Goal: Task Accomplishment & Management: Use online tool/utility

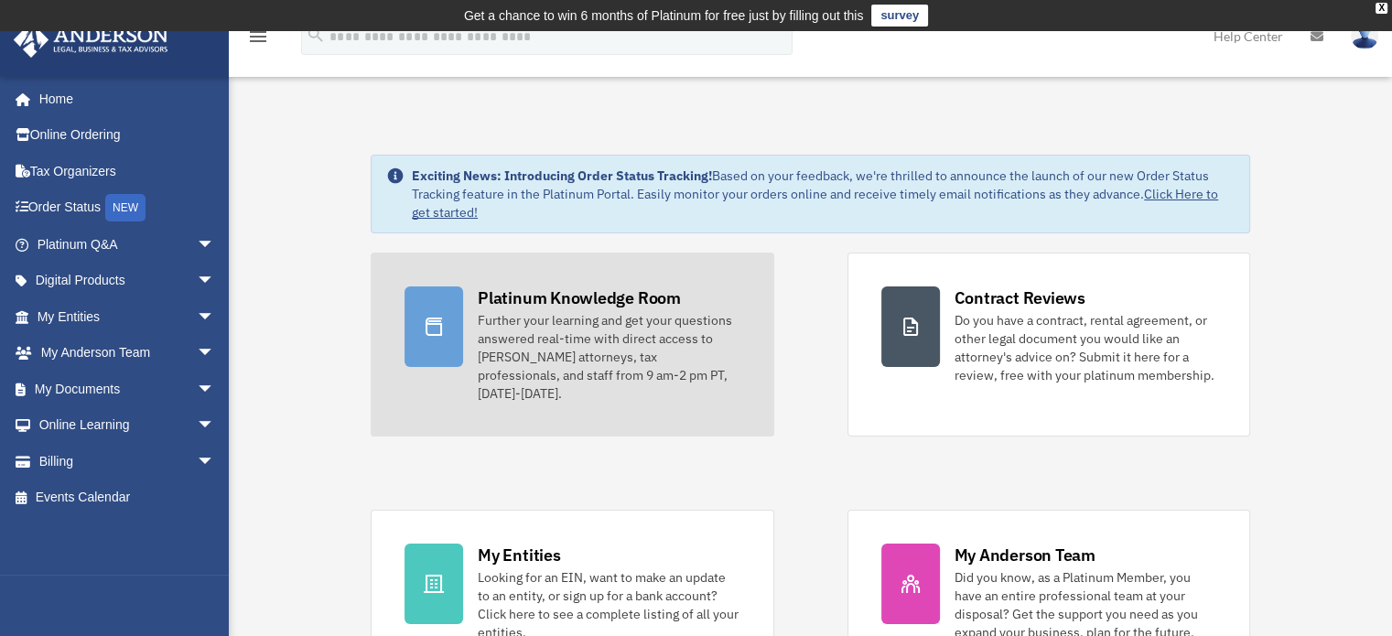
click at [618, 299] on div "Platinum Knowledge Room" at bounding box center [579, 297] width 203 height 23
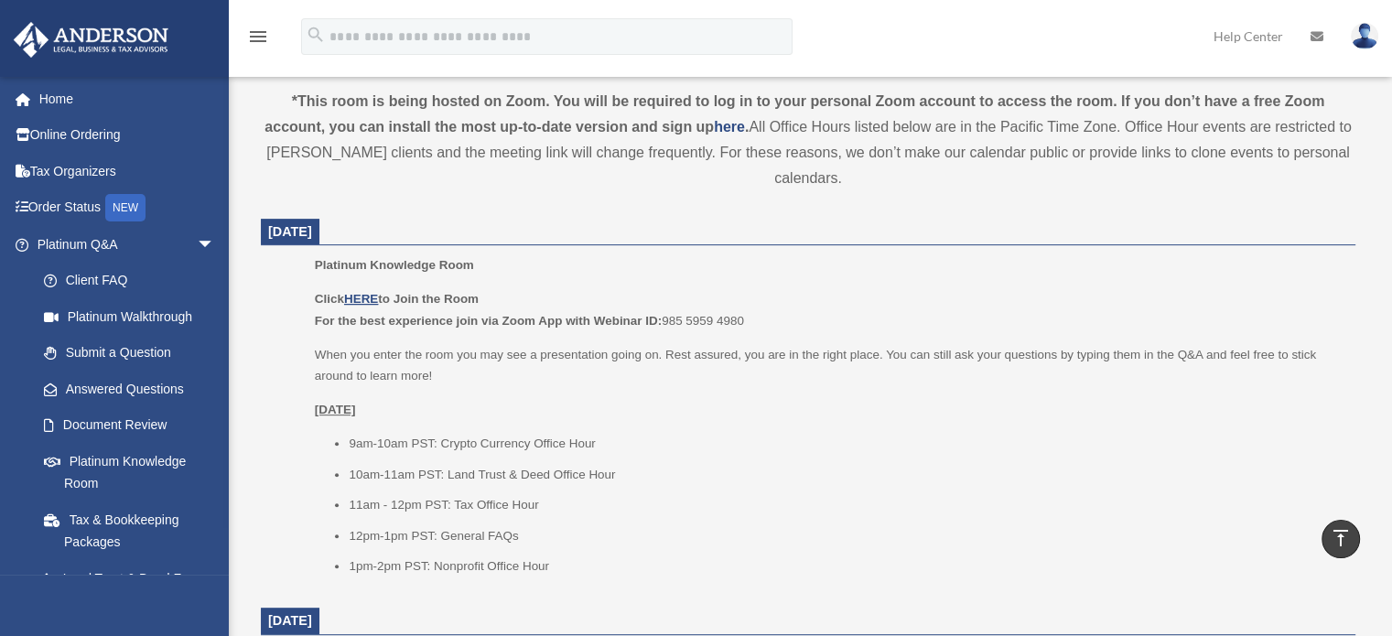
scroll to position [641, 0]
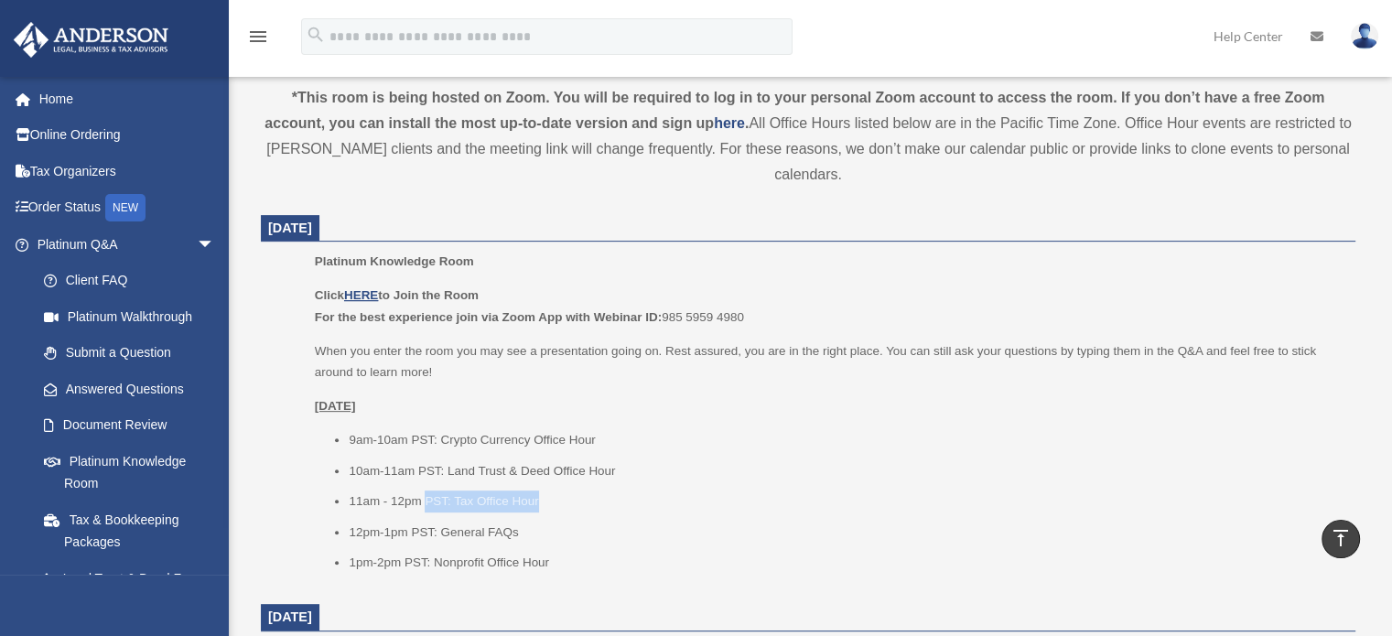
drag, startPoint x: 427, startPoint y: 505, endPoint x: 553, endPoint y: 511, distance: 125.5
click at [553, 511] on li "11am - 12pm PST: Tax Office Hour" at bounding box center [846, 502] width 994 height 22
click at [558, 507] on li "11am - 12pm PST: Tax Office Hour" at bounding box center [846, 502] width 994 height 22
click at [680, 370] on p "When you enter the room you may see a presentation going on. Rest assured, you …" at bounding box center [829, 361] width 1028 height 43
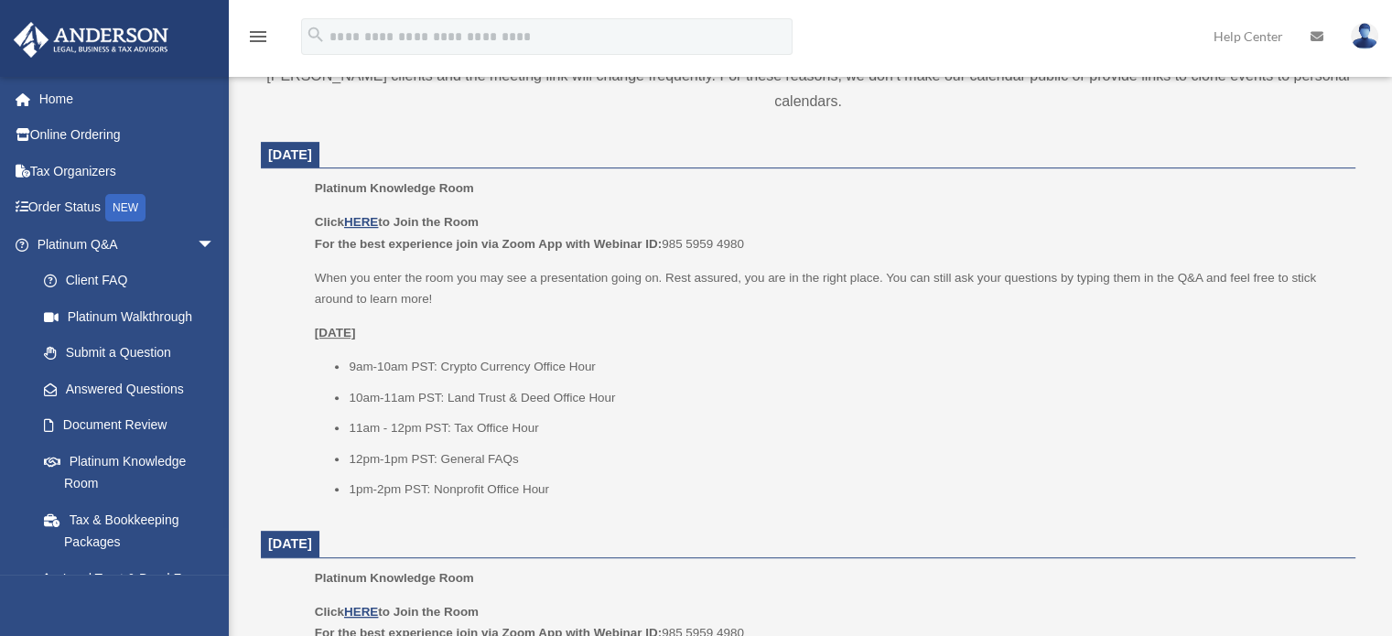
scroll to position [732, 0]
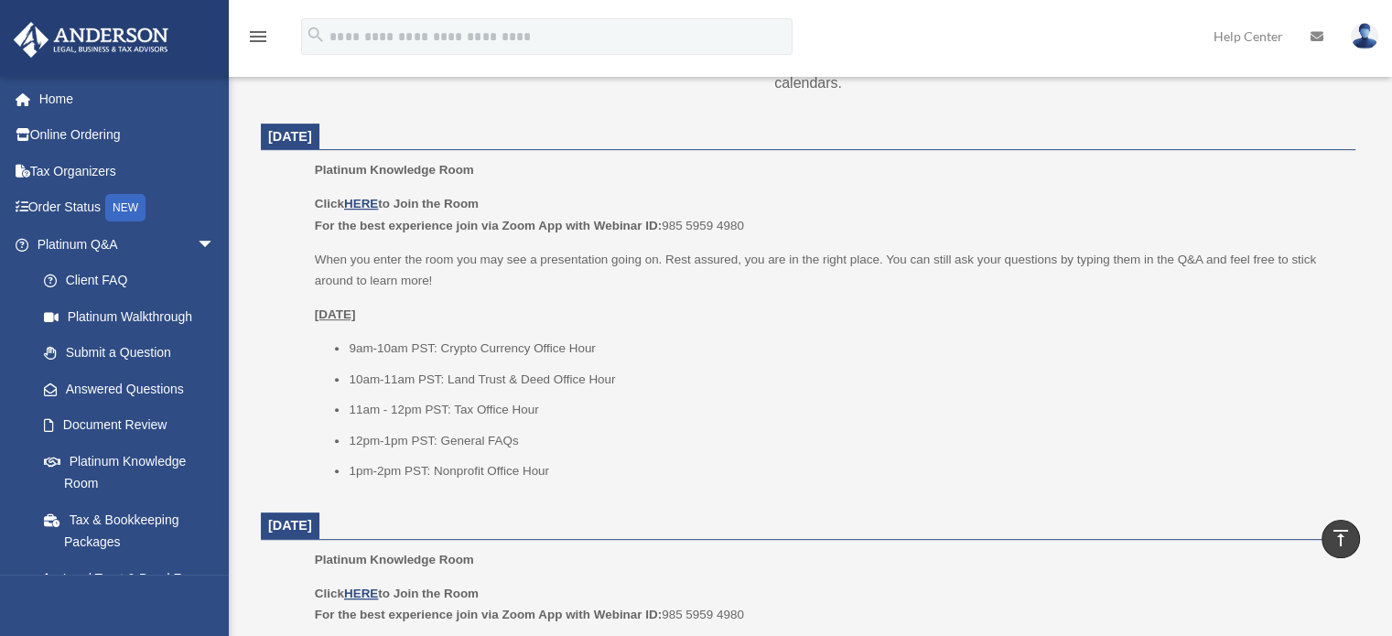
click at [514, 209] on p "Click HERE to Join the Room For the best experience join via Zoom App with Webi…" at bounding box center [829, 214] width 1028 height 43
click at [608, 219] on b "For the best experience join via Zoom App with Webinar ID:" at bounding box center [488, 226] width 347 height 14
click at [363, 200] on u "HERE" at bounding box center [361, 204] width 34 height 14
drag, startPoint x: 563, startPoint y: 413, endPoint x: 300, endPoint y: 420, distance: 262.8
click at [300, 420] on ul "Platinum Knowledge Room Click HERE to Join the Room For the best experience joi…" at bounding box center [808, 326] width 1069 height 335
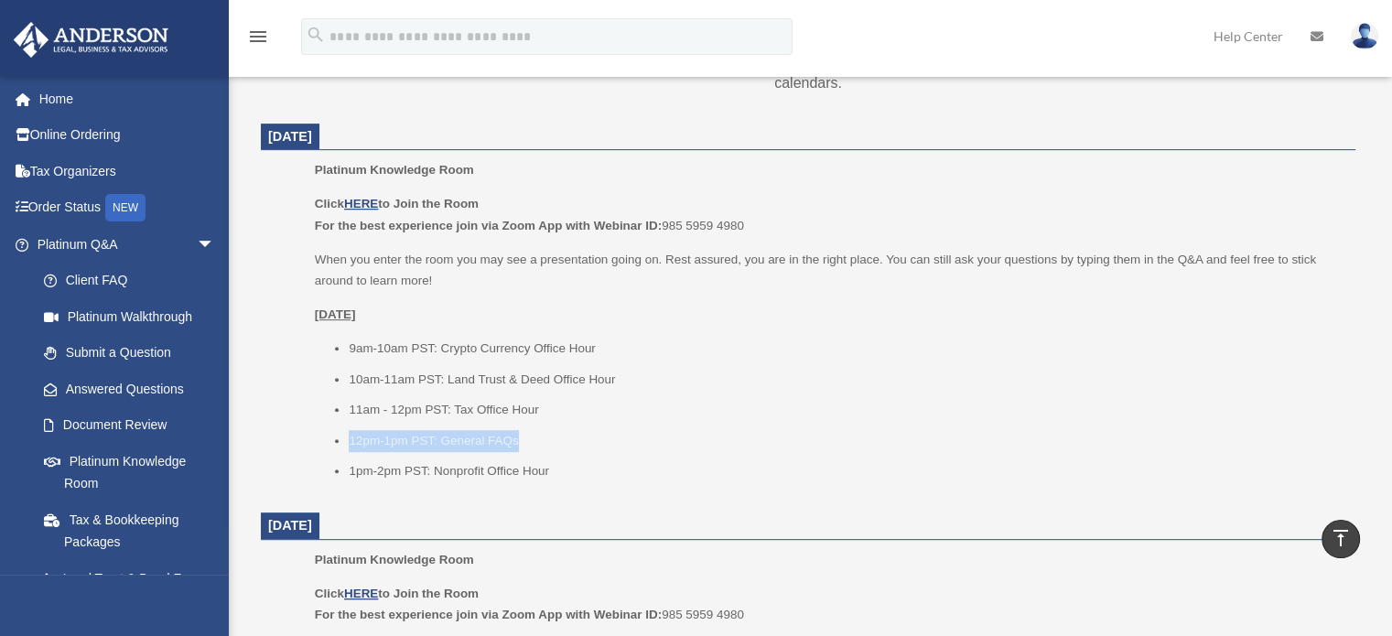
drag, startPoint x: 525, startPoint y: 439, endPoint x: 308, endPoint y: 444, distance: 216.9
click at [308, 444] on ul "Platinum Knowledge Room Click HERE to Join the Room For the best experience joi…" at bounding box center [808, 326] width 1069 height 335
